Goal: Book appointment/travel/reservation

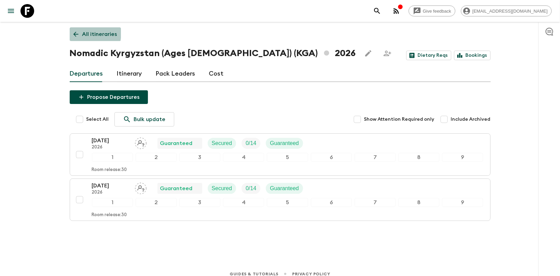
click at [76, 32] on icon at bounding box center [75, 34] width 5 height 5
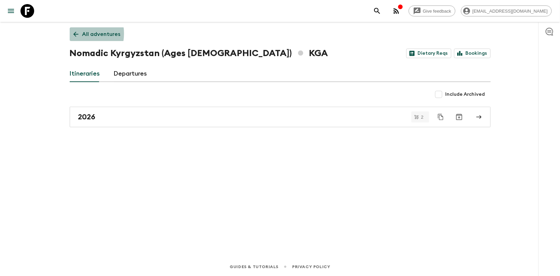
click at [74, 33] on icon at bounding box center [75, 34] width 5 height 5
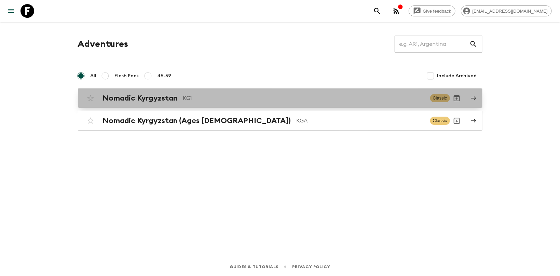
click at [100, 97] on div "Nomadic Kyrgyzstan KG1 Classic" at bounding box center [267, 98] width 366 height 14
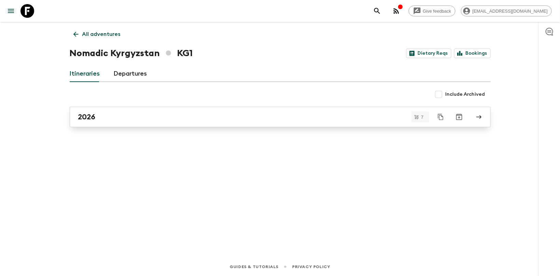
click at [92, 126] on link "2026" at bounding box center [280, 117] width 421 height 21
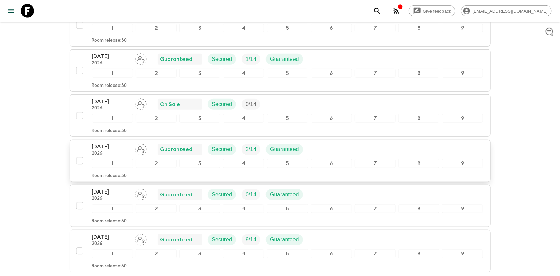
scroll to position [181, 0]
